Goal: Task Accomplishment & Management: Manage account settings

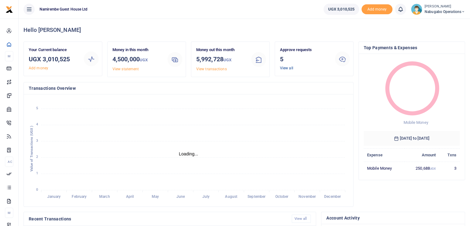
scroll to position [5, 5]
click at [286, 69] on link "View all" at bounding box center [286, 68] width 13 height 4
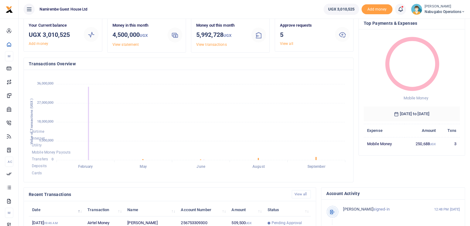
scroll to position [27, 0]
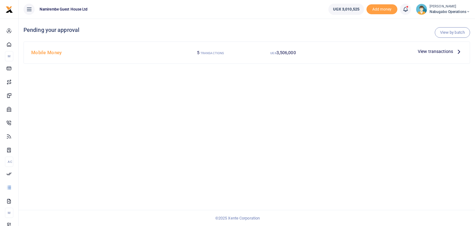
click at [429, 51] on span "View transactions" at bounding box center [435, 51] width 35 height 7
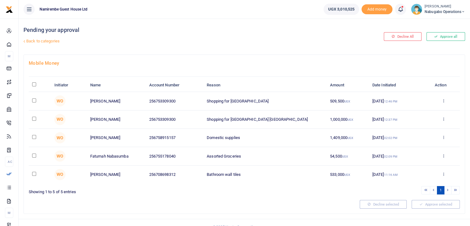
click at [36, 99] on input "checkbox" at bounding box center [34, 100] width 4 height 4
checkbox input "true"
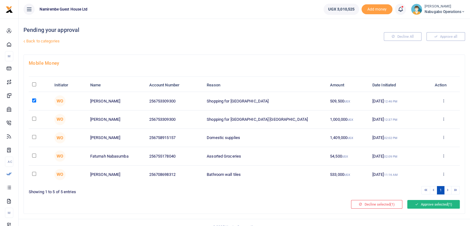
click at [426, 204] on button "Approve selected (1)" at bounding box center [434, 204] width 53 height 9
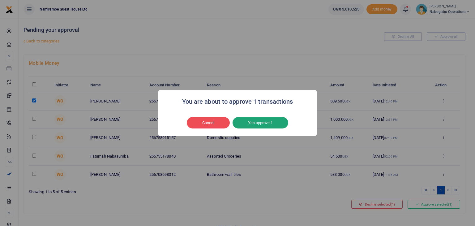
click at [259, 124] on button "Yes approve 1" at bounding box center [261, 123] width 56 height 12
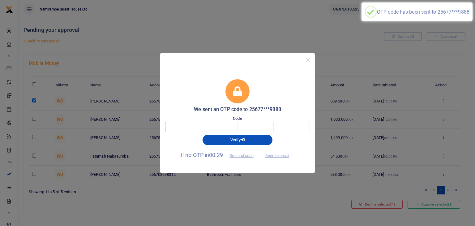
click at [188, 126] on input "text" at bounding box center [183, 127] width 36 height 11
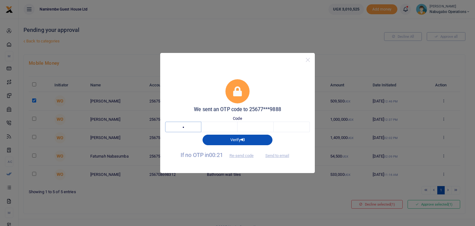
type input "7"
type input "6"
type input "1"
type input "5"
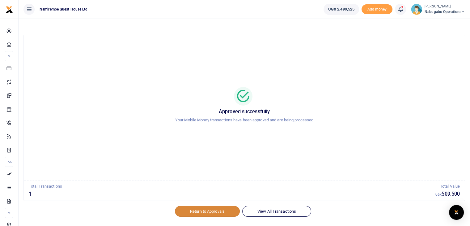
click at [201, 213] on link "Return to Approvals" at bounding box center [207, 211] width 65 height 11
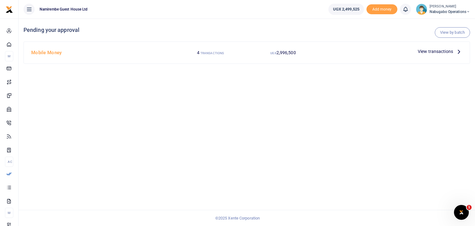
click at [432, 54] on span "View transactions" at bounding box center [435, 51] width 35 height 7
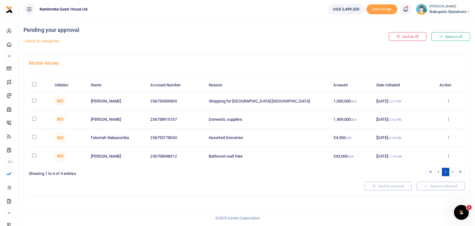
click at [36, 84] on input "\a \a : activate to sort column descending" at bounding box center [34, 84] width 4 height 4
checkbox input "true"
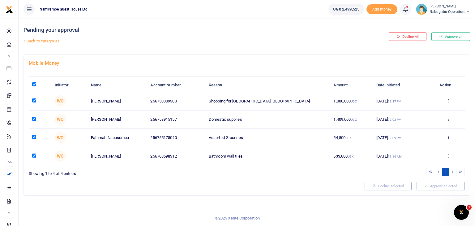
checkbox input "true"
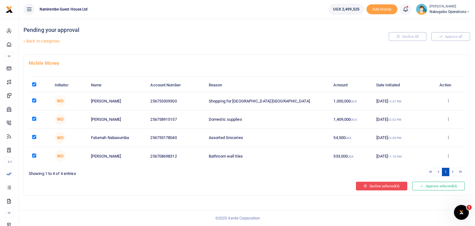
click at [382, 187] on button "Decline selected (4)" at bounding box center [381, 186] width 51 height 9
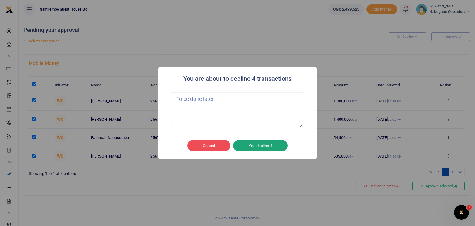
type textarea "To be done later"
click at [269, 144] on button "Yes decline 4" at bounding box center [260, 146] width 54 height 12
